Goal: Find specific page/section: Find specific page/section

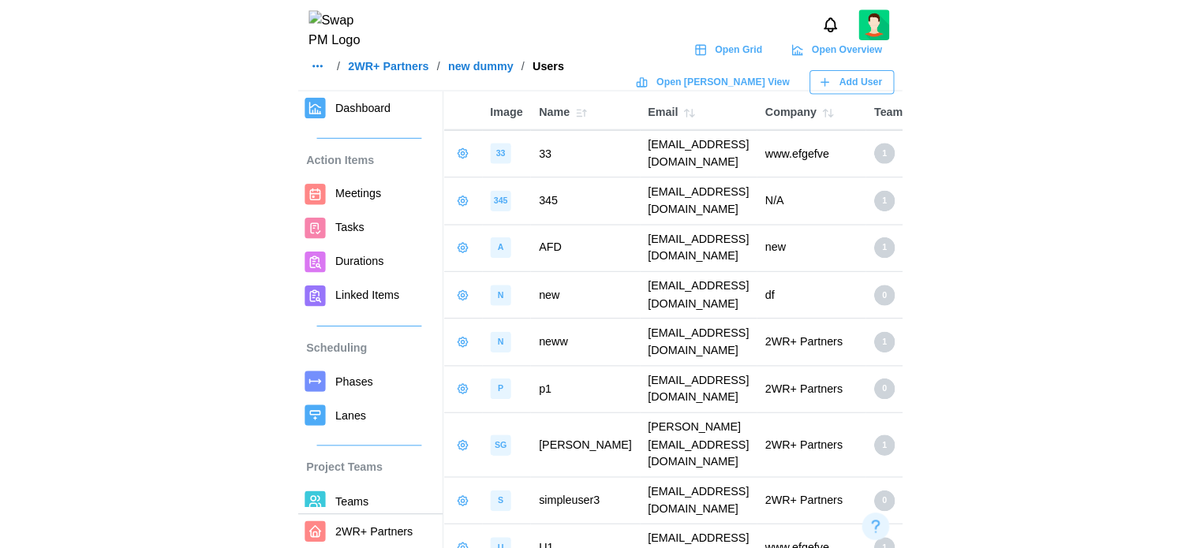
scroll to position [45, 0]
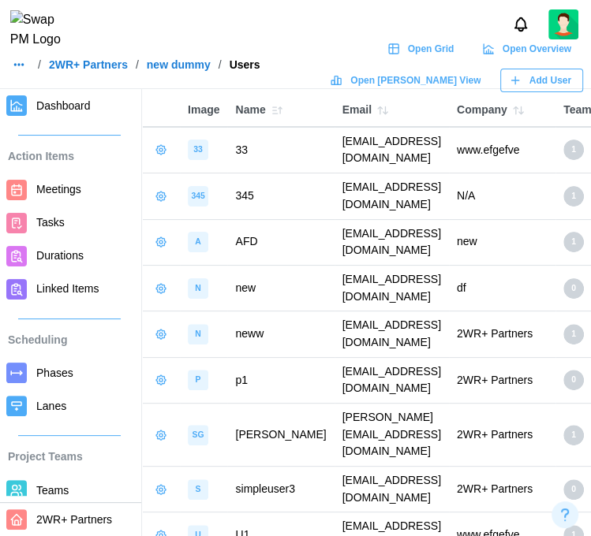
click at [233, 46] on div at bounding box center [295, 24] width 591 height 49
click at [23, 66] on button "button" at bounding box center [19, 65] width 22 height 22
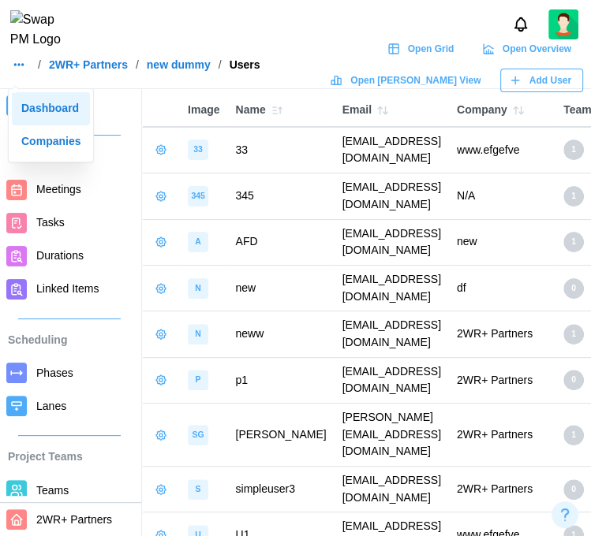
click at [34, 100] on div "Dashboard" at bounding box center [50, 108] width 59 height 17
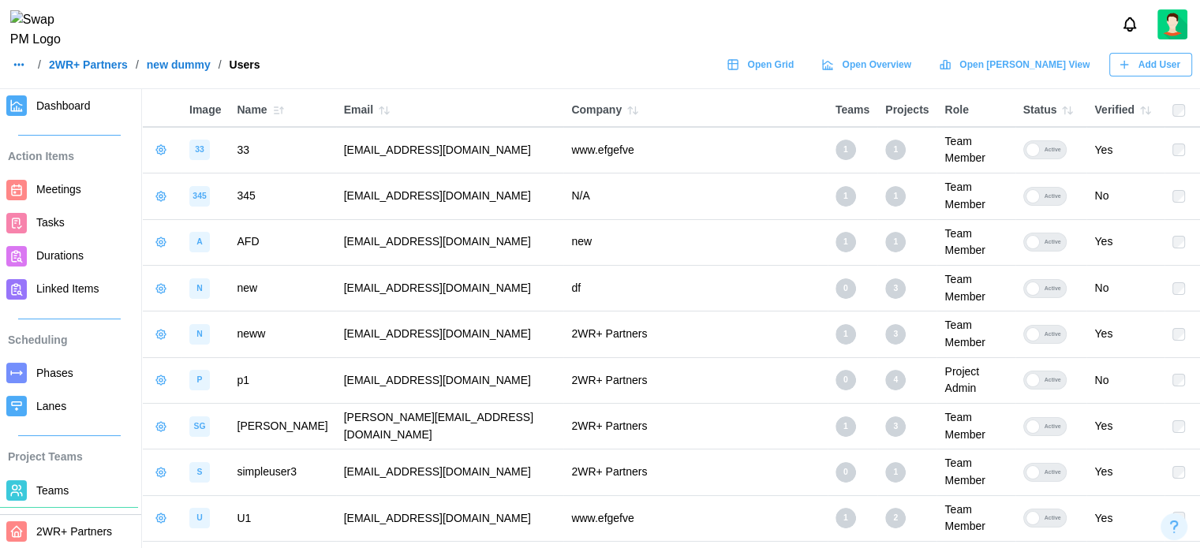
click at [24, 63] on button "button" at bounding box center [19, 65] width 22 height 22
click at [17, 109] on link "Dashboard" at bounding box center [50, 108] width 77 height 33
click at [17, 31] on img at bounding box center [42, 29] width 64 height 39
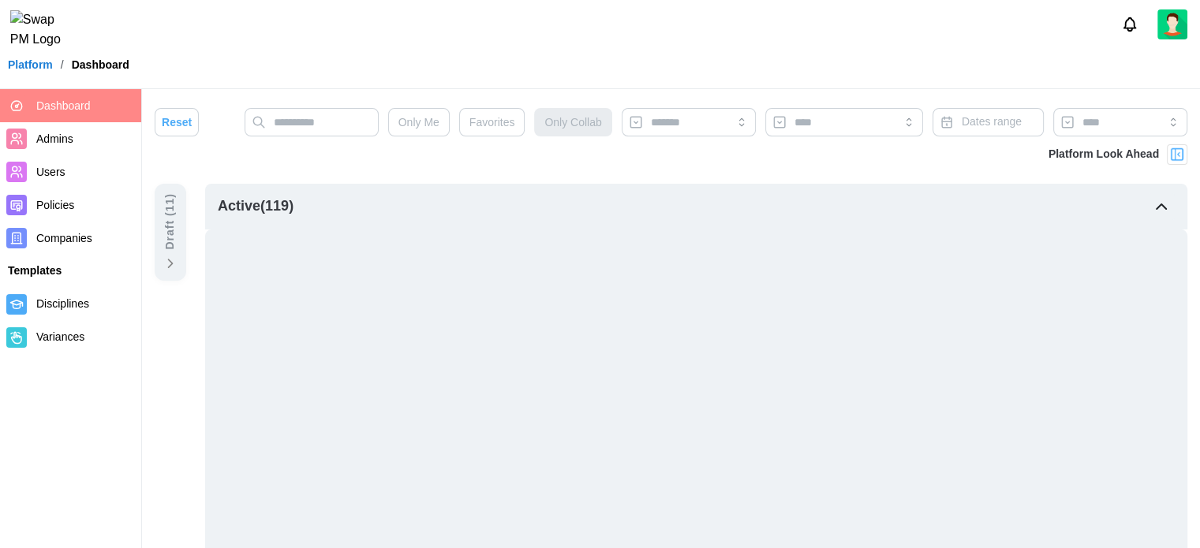
click at [66, 173] on span "Users" at bounding box center [85, 173] width 99 height 20
click at [45, 176] on span "Users" at bounding box center [50, 172] width 29 height 13
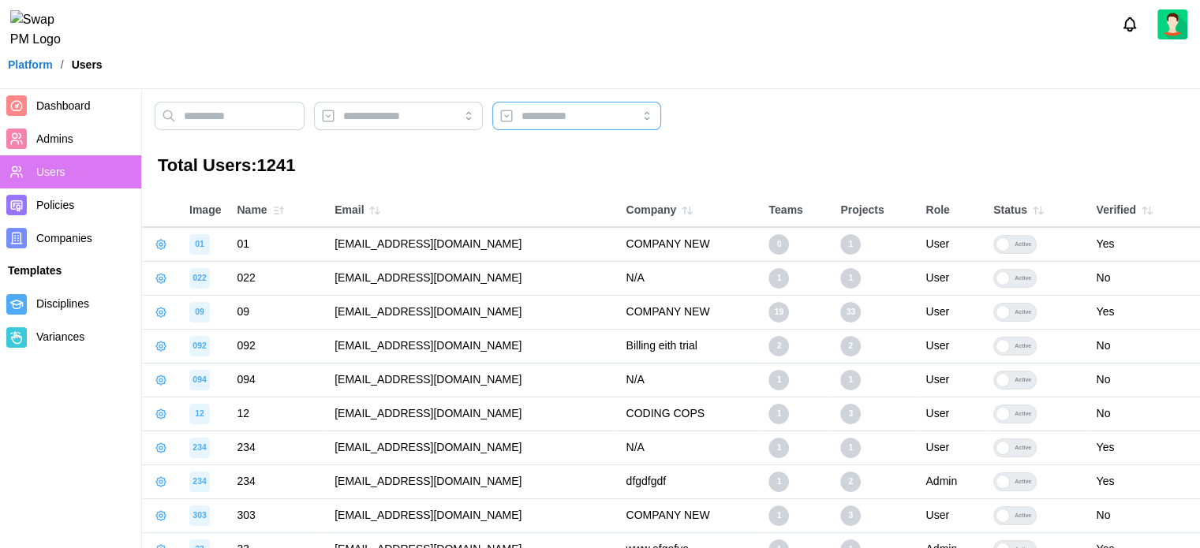
click at [615, 111] on input "search" at bounding box center [576, 116] width 169 height 28
click at [814, 125] on div at bounding box center [671, 120] width 1033 height 36
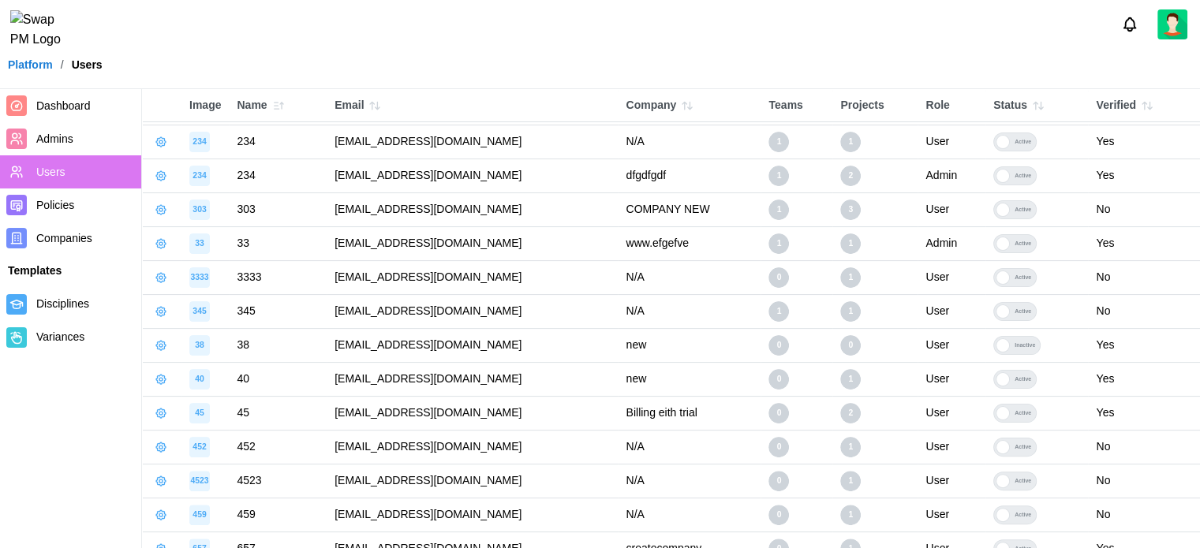
scroll to position [570, 0]
